Goal: Contribute content: Add original content to the website for others to see

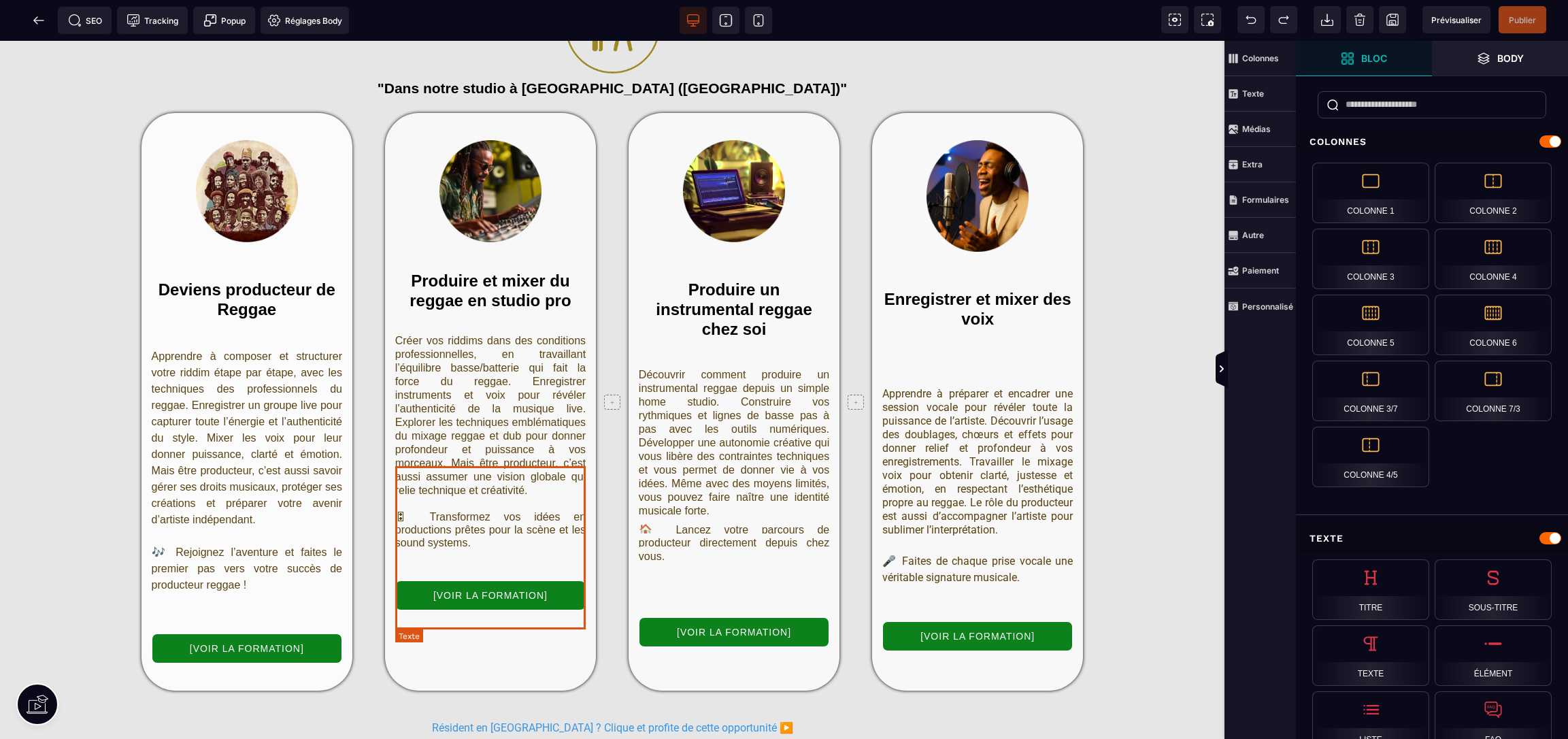
scroll to position [1977, 0]
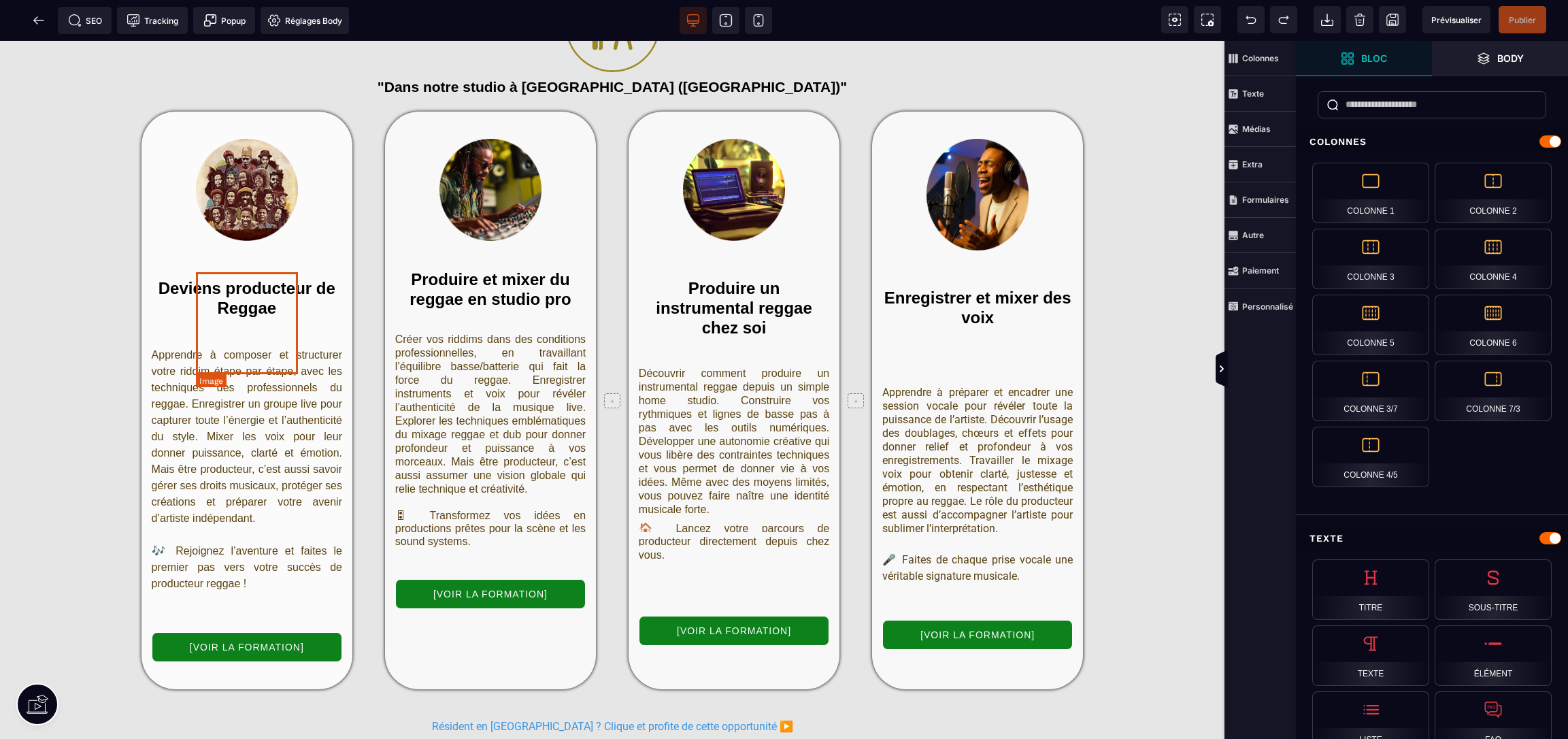
click at [252, 241] on img at bounding box center [247, 190] width 102 height 102
select select
select select "**"
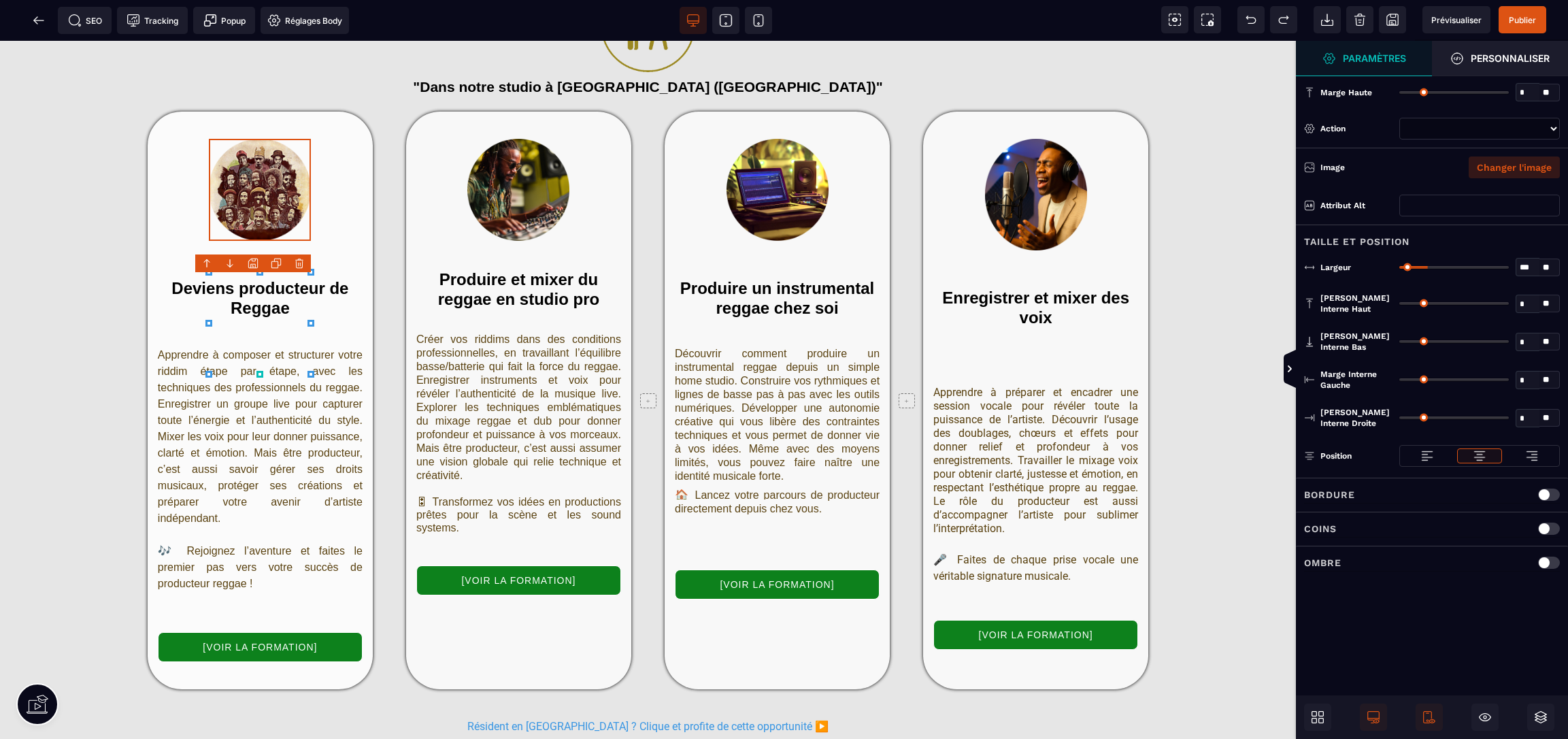
click at [1526, 170] on button "Changer l'image" at bounding box center [1514, 168] width 91 height 22
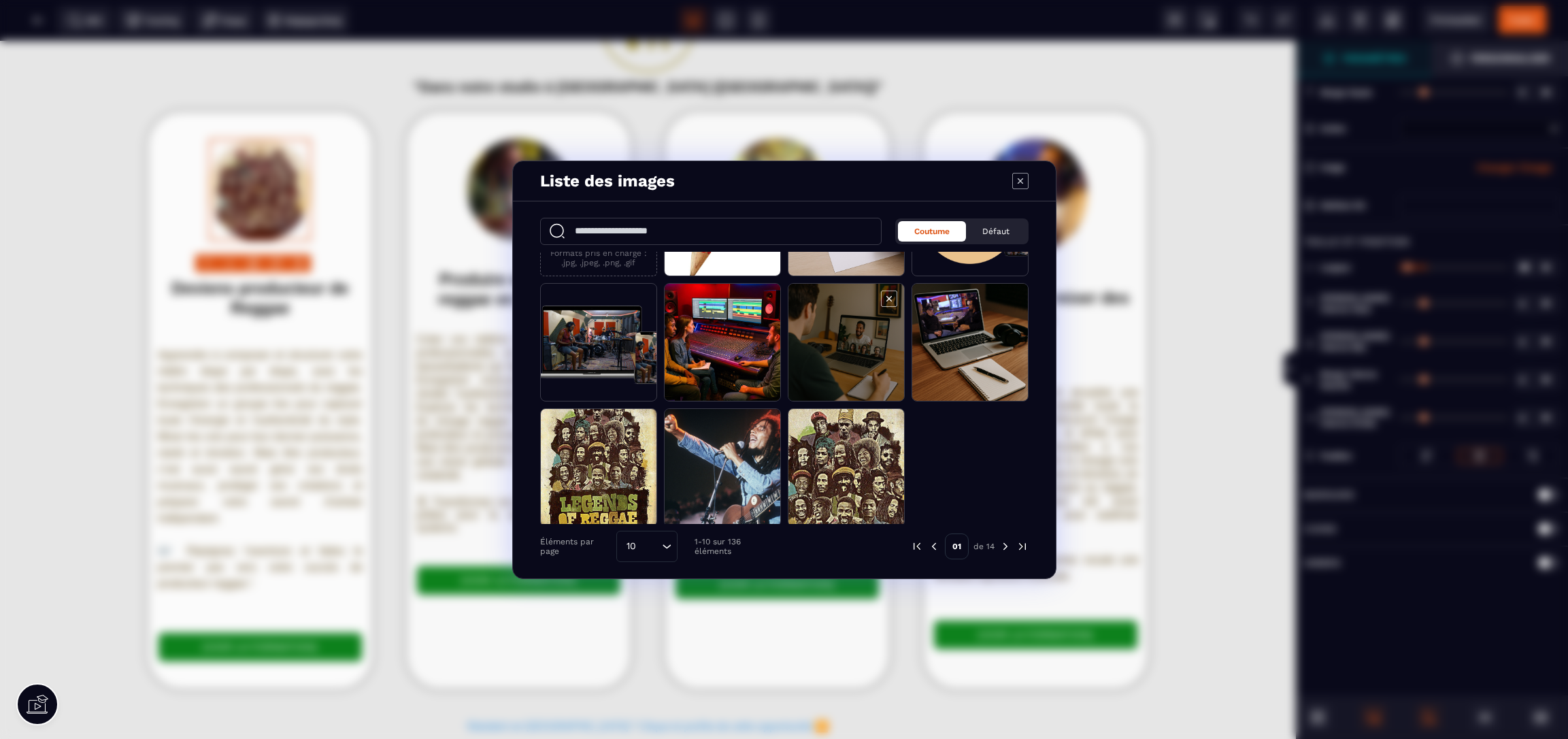
scroll to position [97, 0]
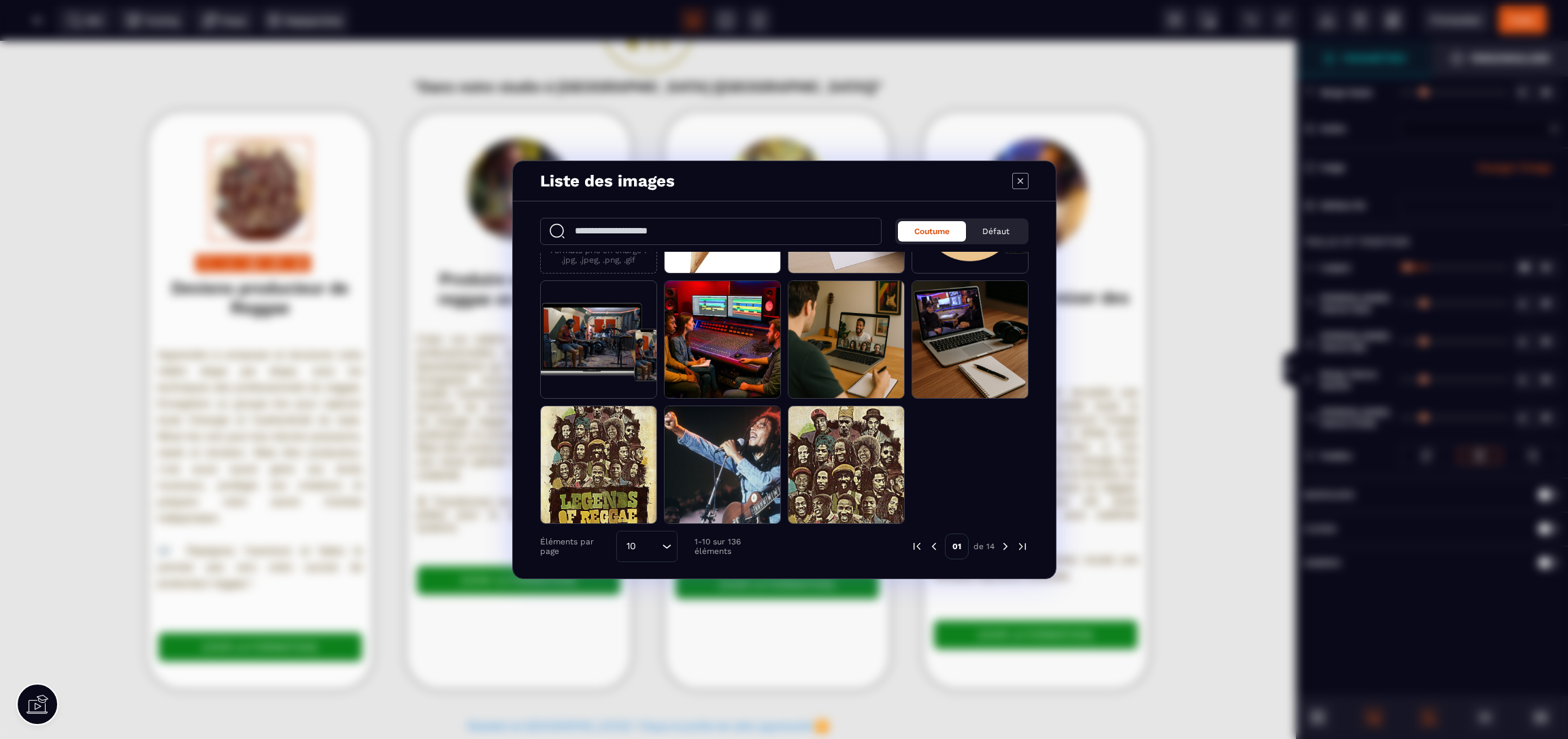
click at [1004, 547] on img "Modal window" at bounding box center [1005, 547] width 13 height 13
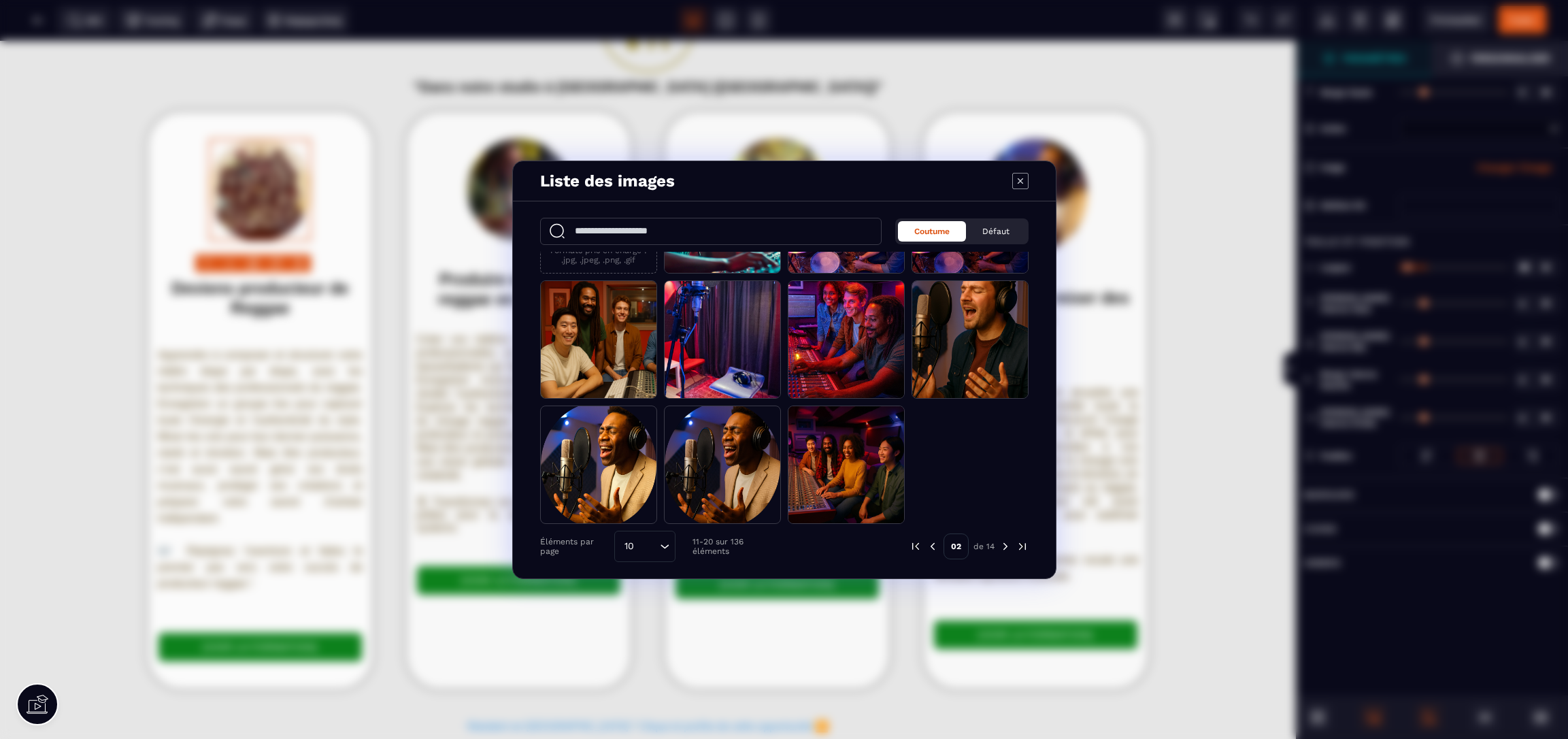
click at [1004, 548] on img "Modal window" at bounding box center [1005, 547] width 13 height 13
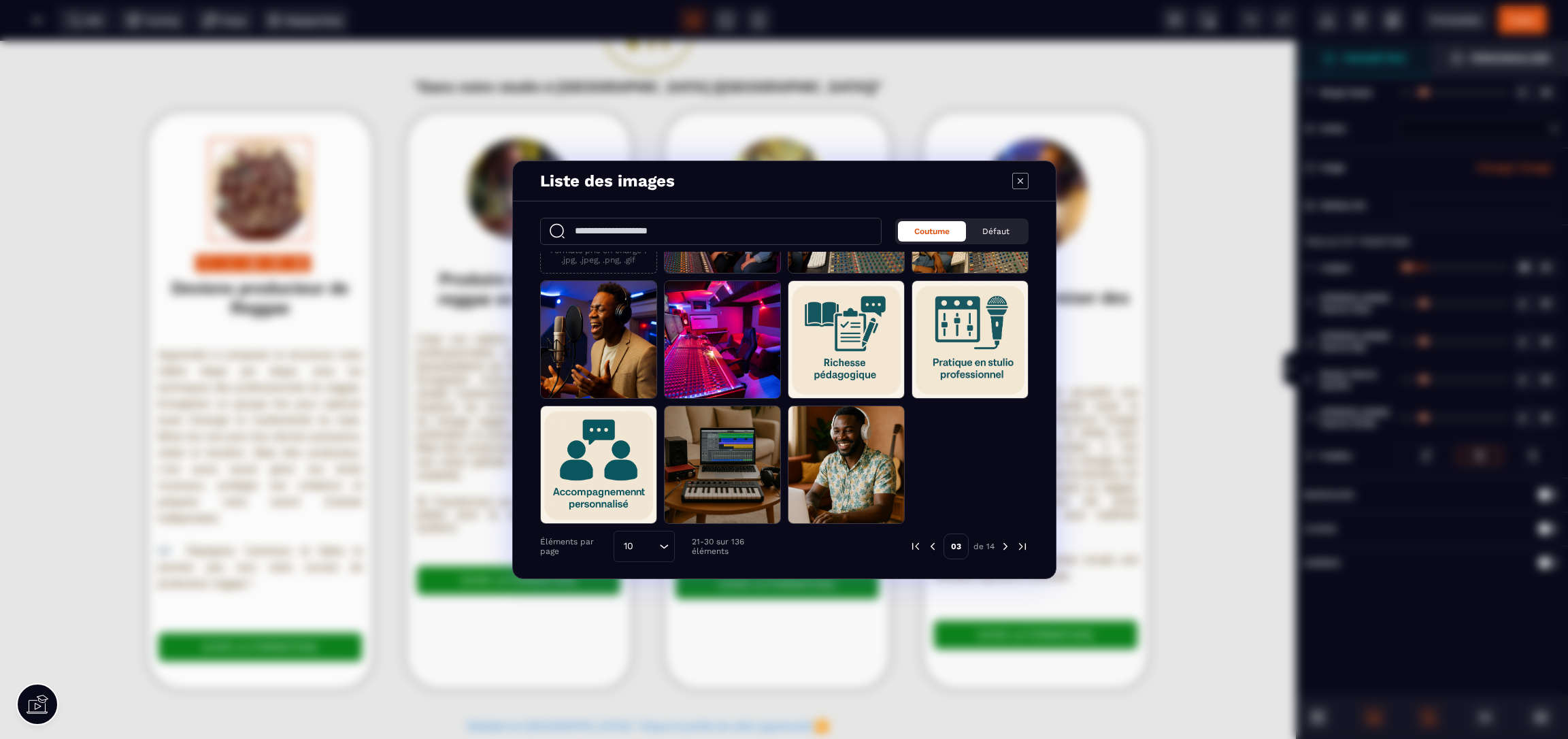
click at [1005, 544] on img "Modal window" at bounding box center [1005, 547] width 13 height 13
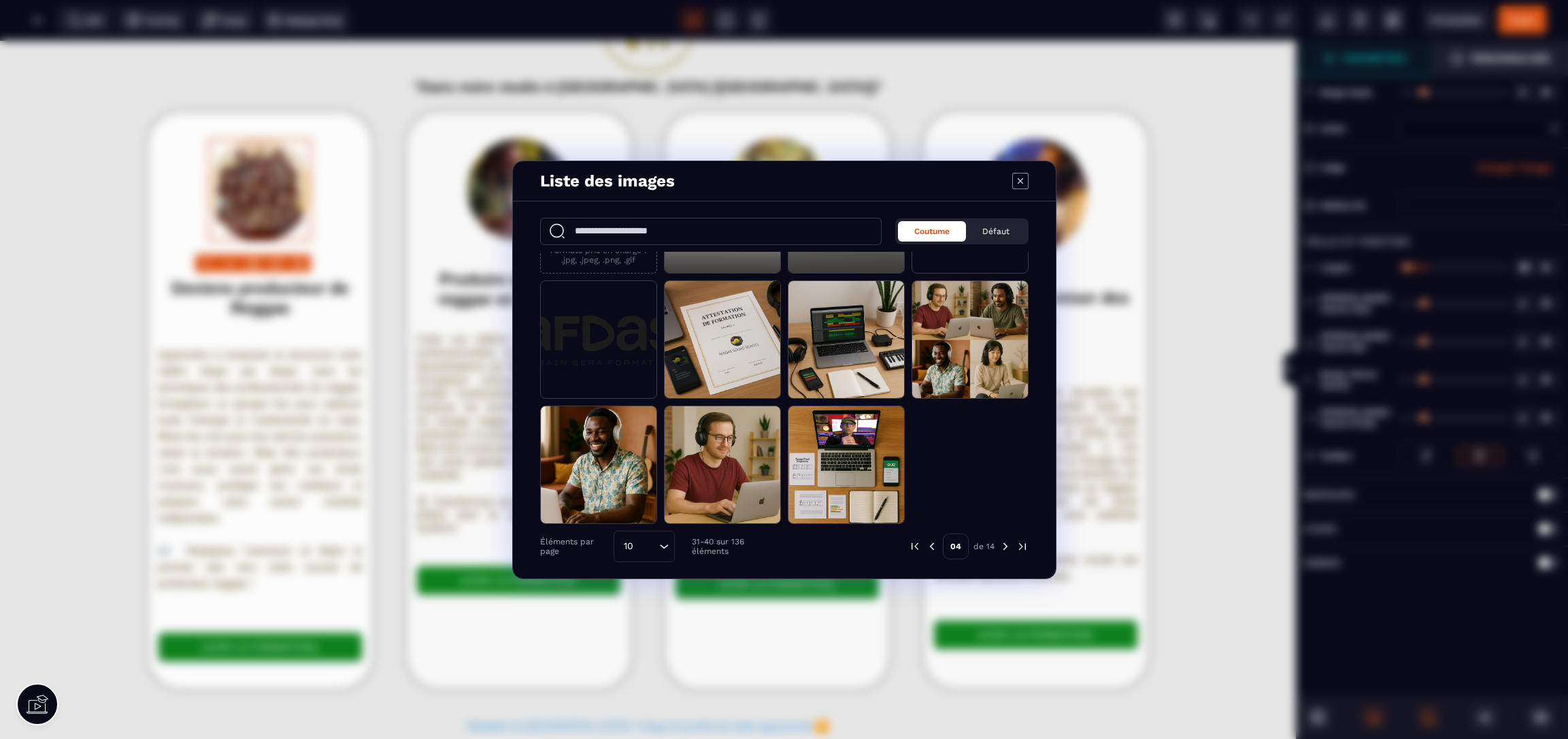
click at [1008, 546] on img "Modal window" at bounding box center [1005, 547] width 13 height 13
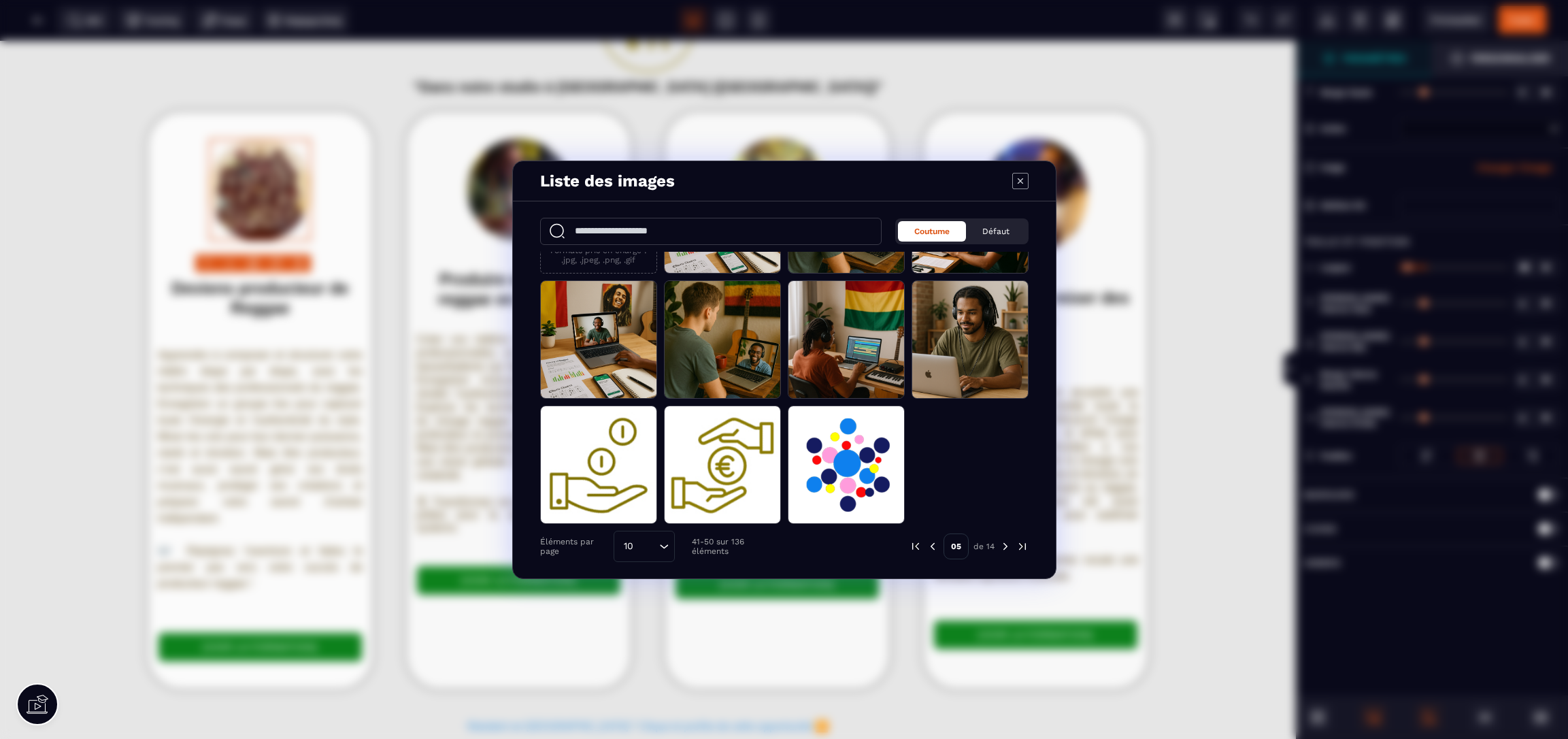
click at [1002, 545] on img "Modal window" at bounding box center [1005, 547] width 13 height 13
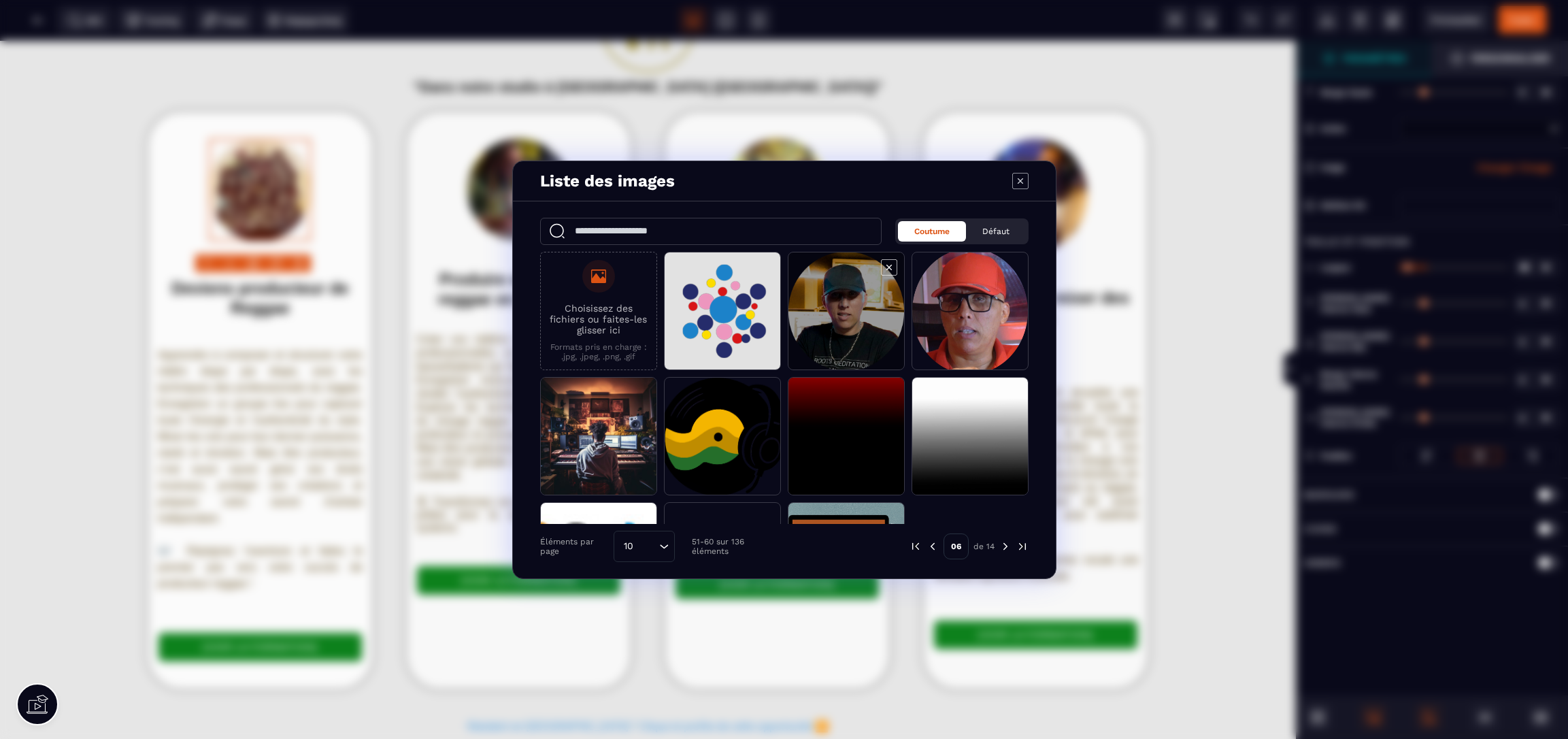
click at [882, 329] on span "Modal window" at bounding box center [846, 311] width 116 height 118
click at [855, 325] on span "Modal window" at bounding box center [846, 311] width 116 height 118
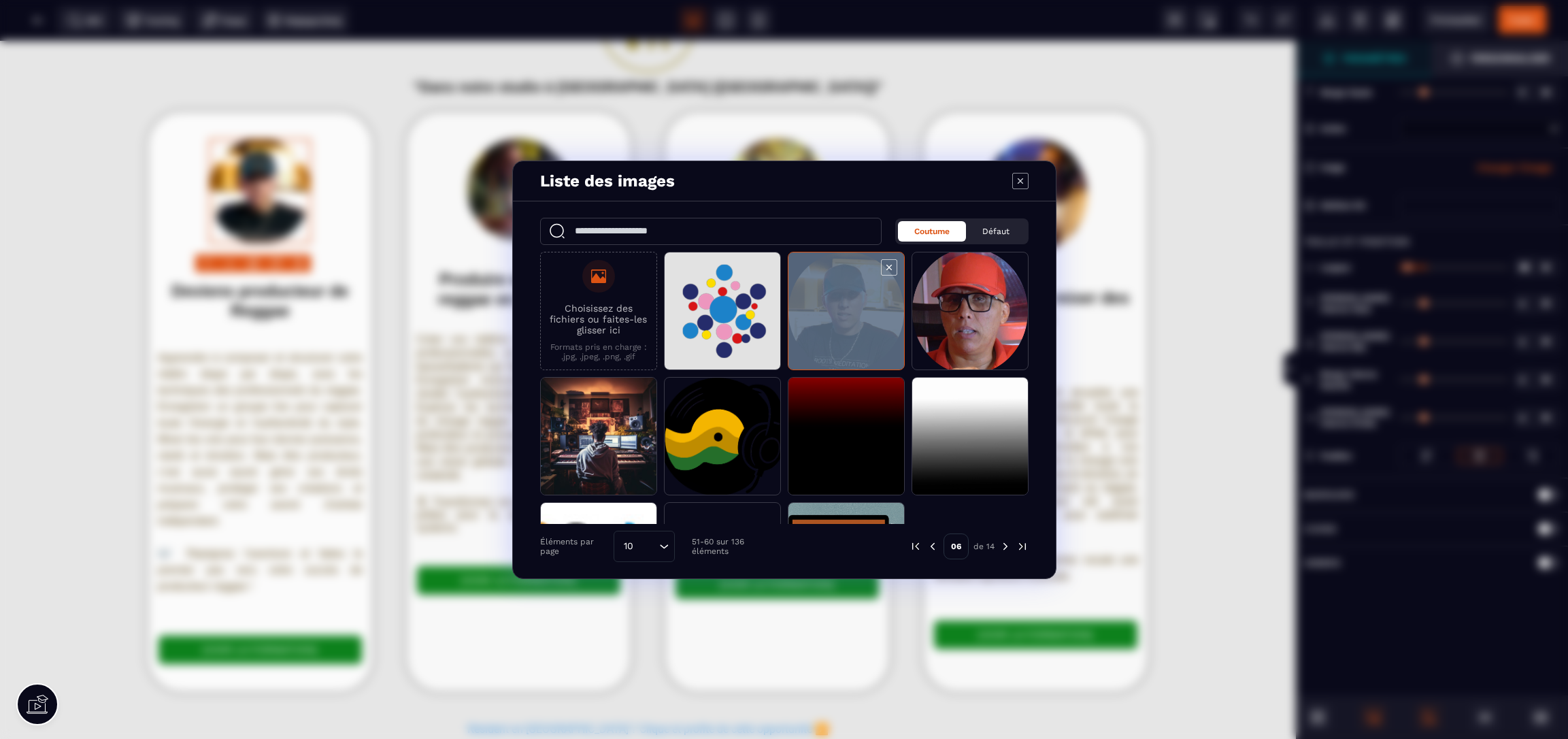
select select
select select "**"
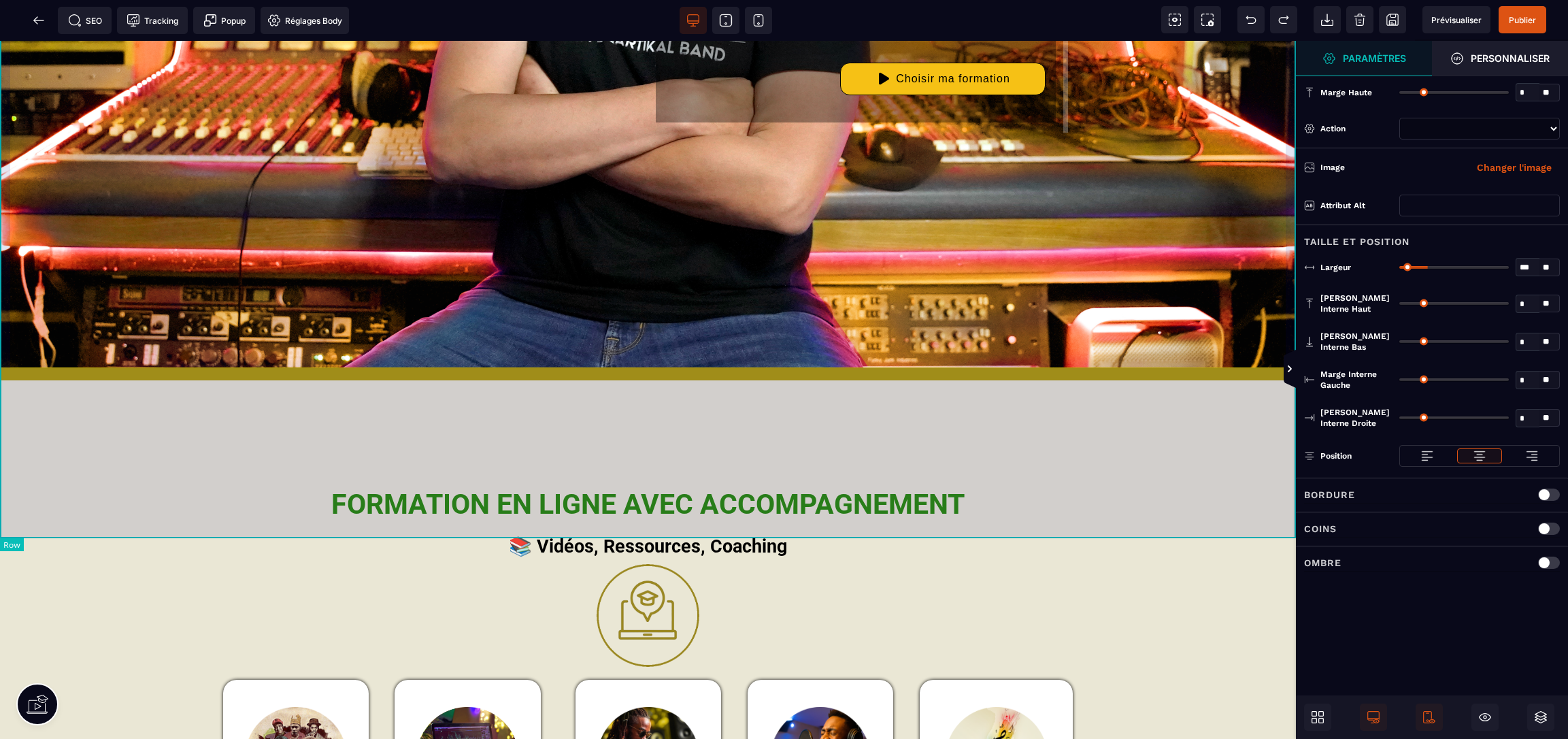
scroll to position [3348, 0]
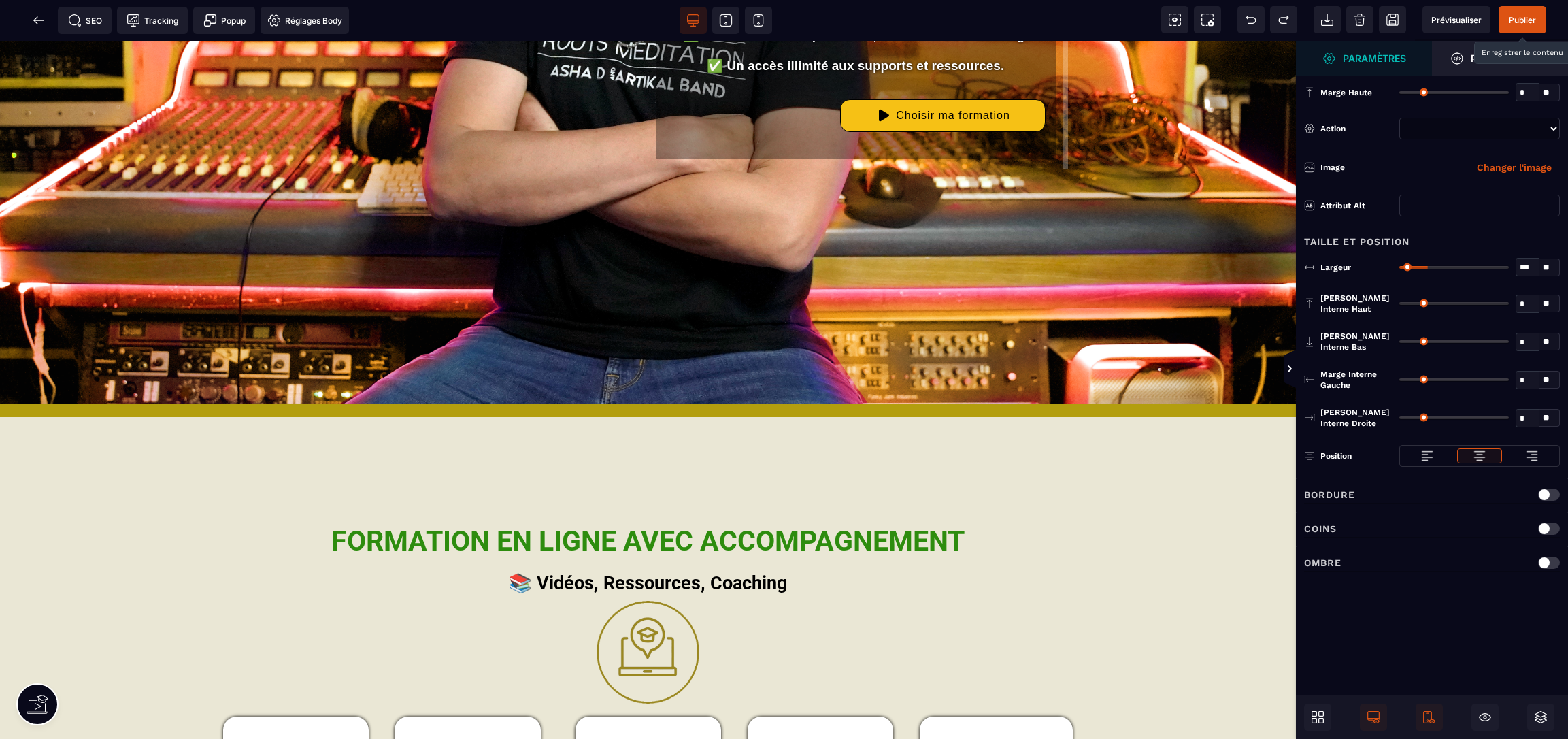
click at [1527, 15] on span "Publier" at bounding box center [1522, 20] width 28 height 10
click at [38, 24] on icon at bounding box center [39, 20] width 13 height 13
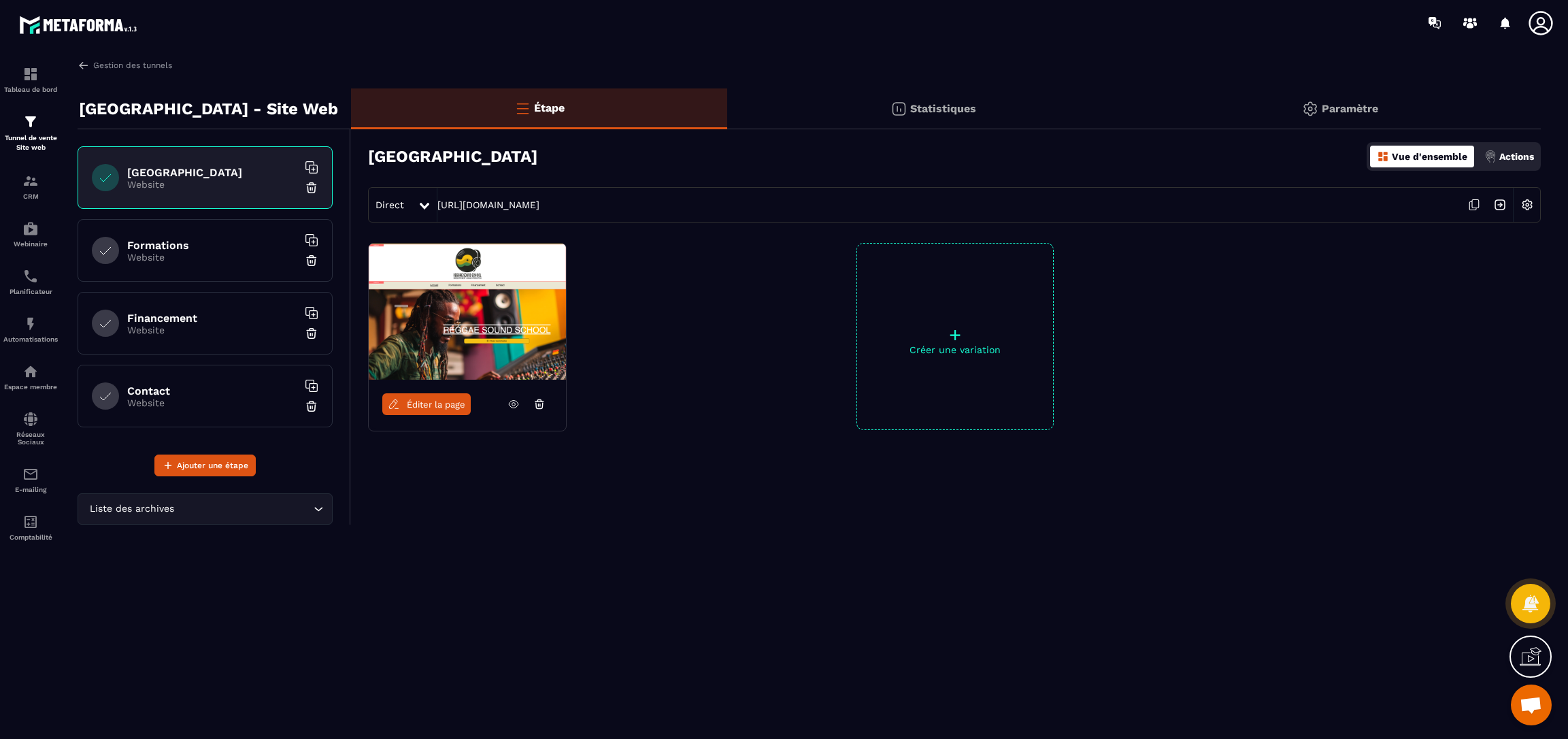
click at [152, 253] on p "Website" at bounding box center [212, 257] width 170 height 11
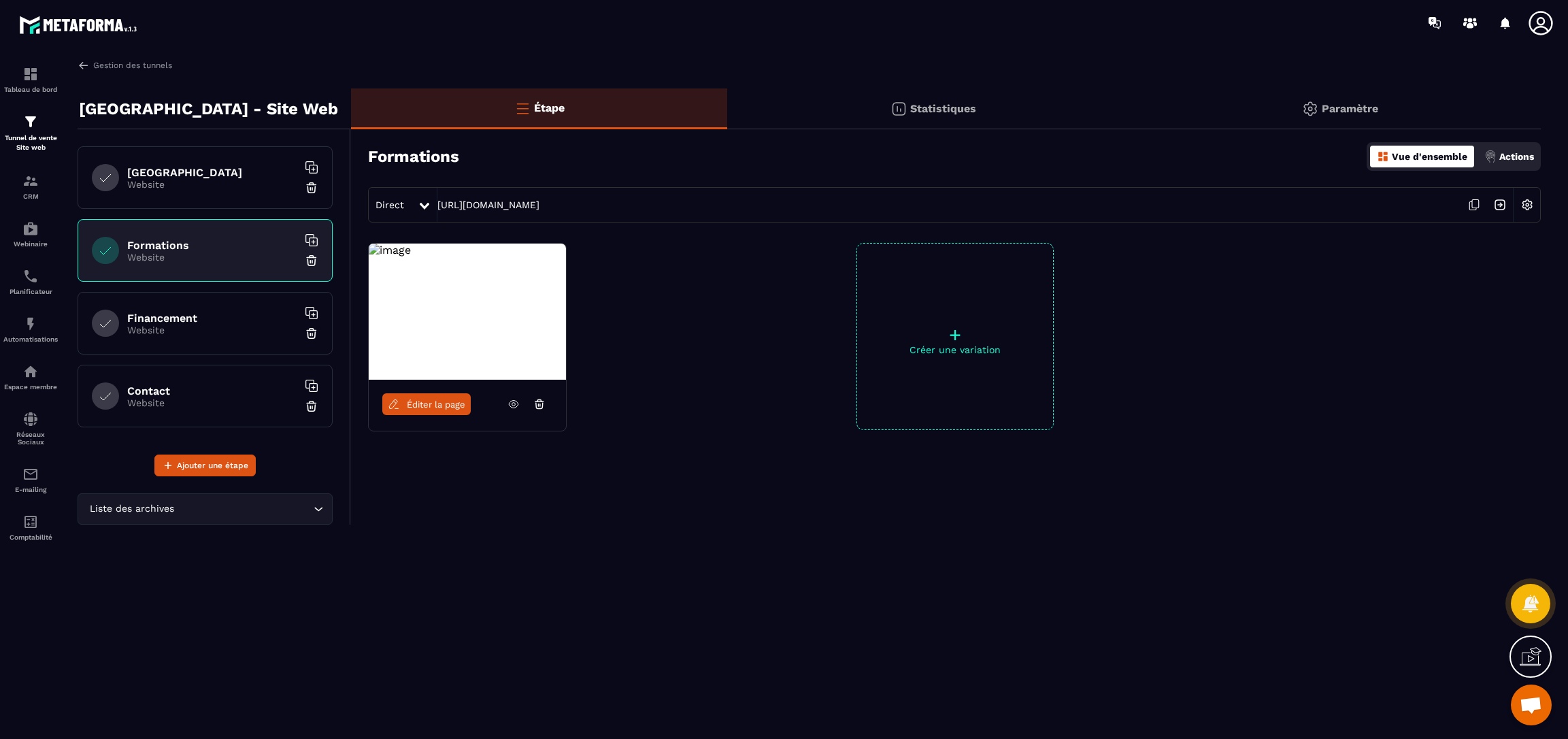
click at [440, 403] on span "Éditer la page" at bounding box center [436, 404] width 58 height 10
